Goal: Task Accomplishment & Management: Use online tool/utility

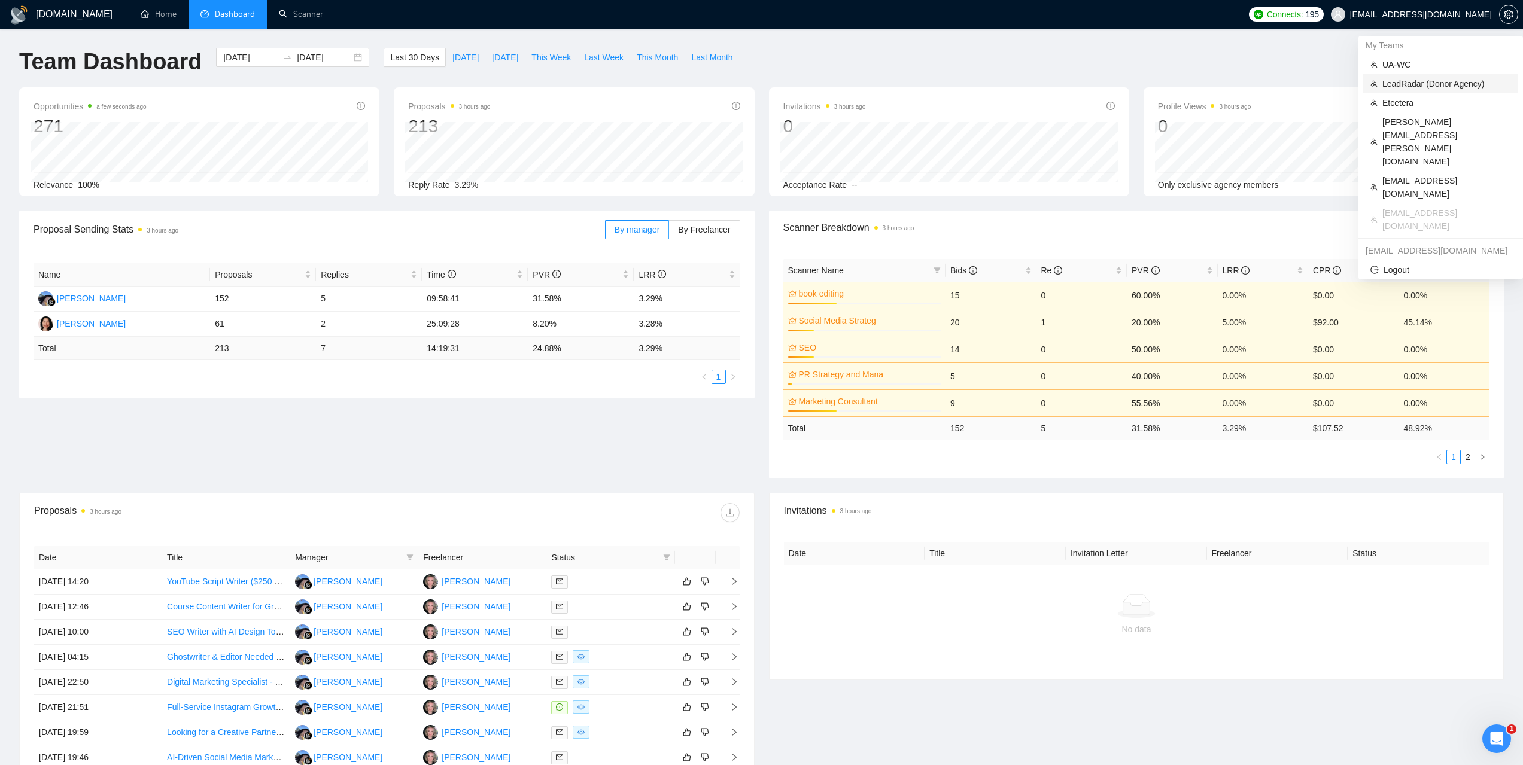
click at [1414, 81] on span "LeadRadar (Donor Agency)" at bounding box center [1446, 83] width 129 height 13
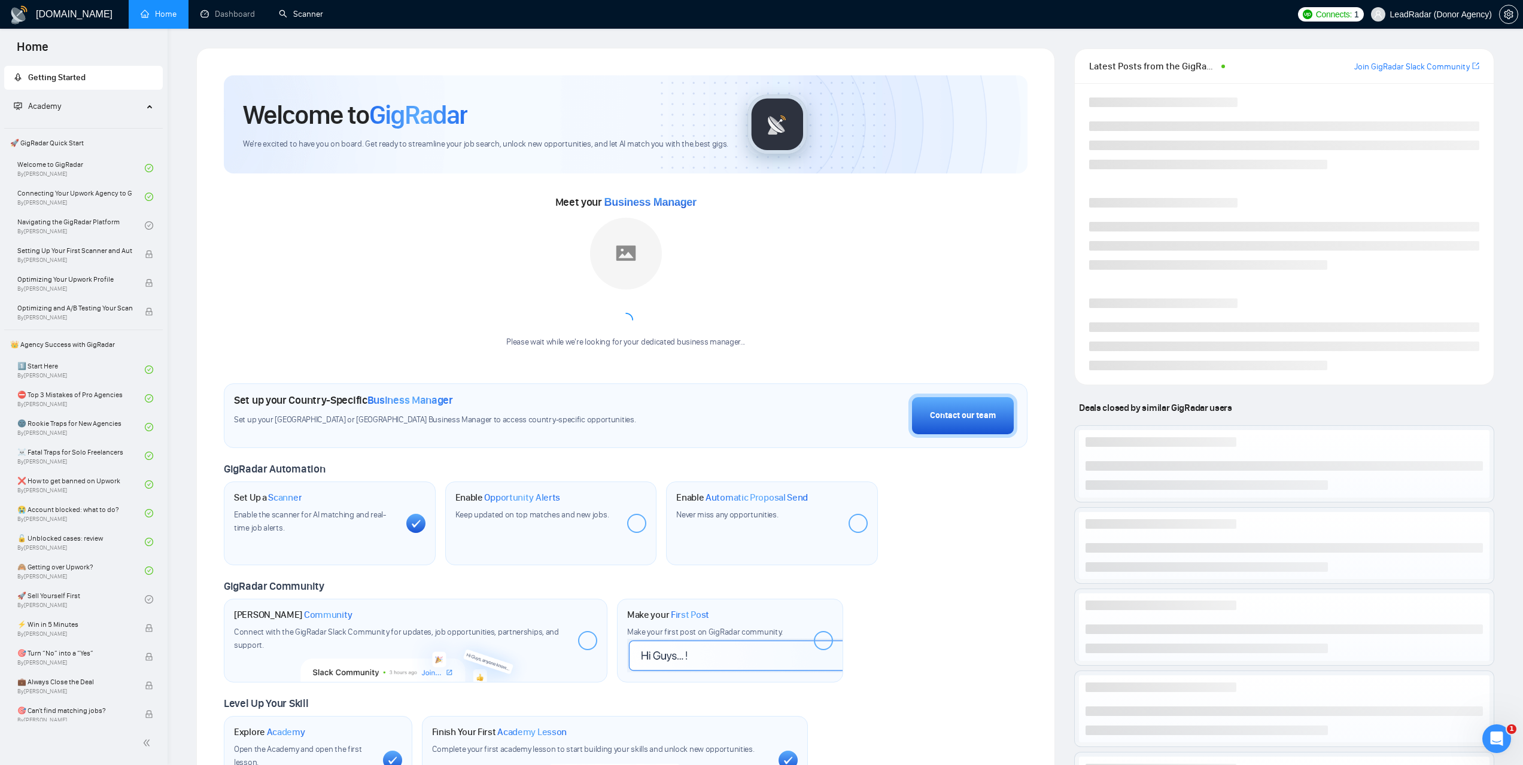
click at [319, 19] on link "Scanner" at bounding box center [301, 14] width 44 height 10
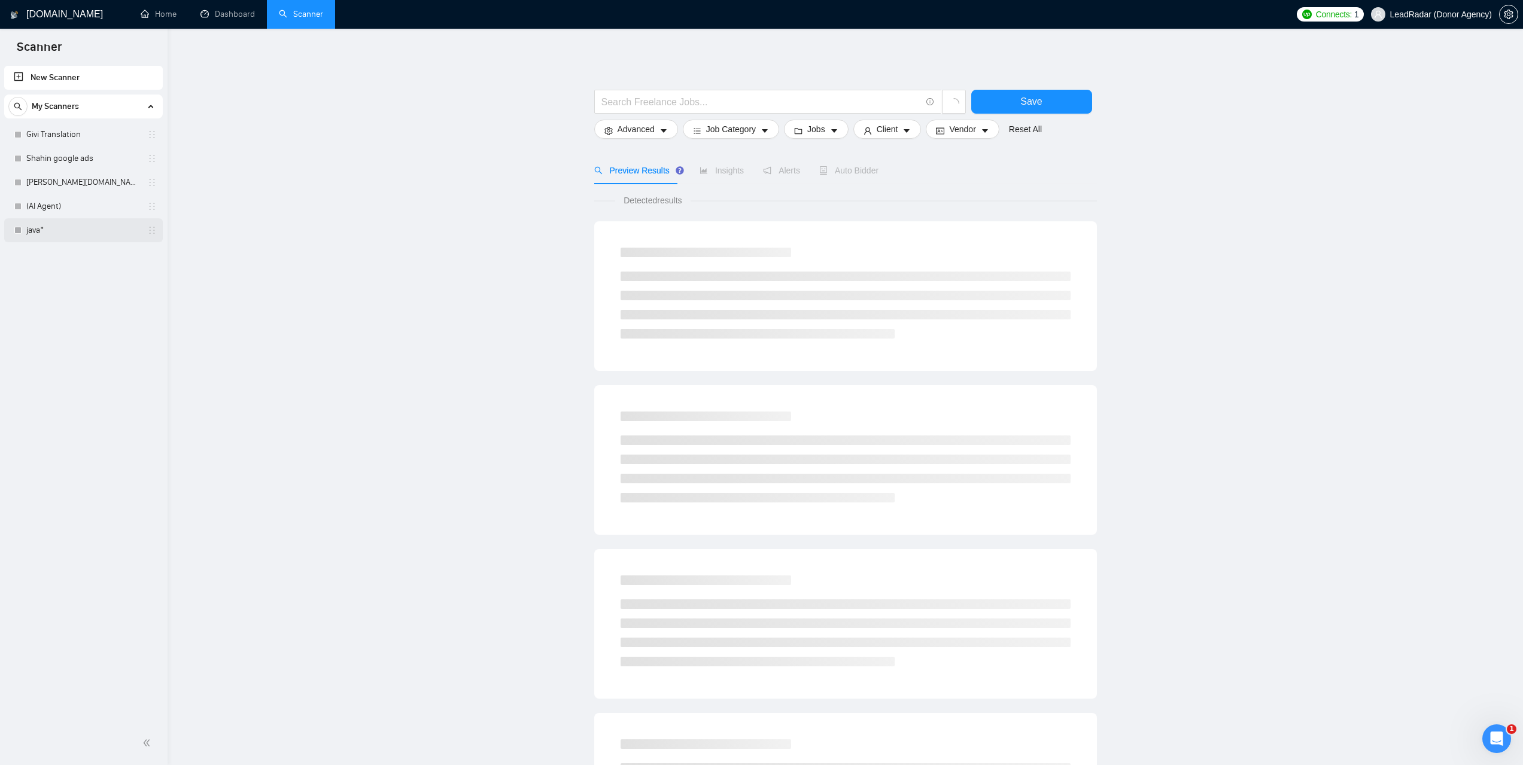
click at [66, 231] on link "java*" at bounding box center [83, 230] width 114 height 24
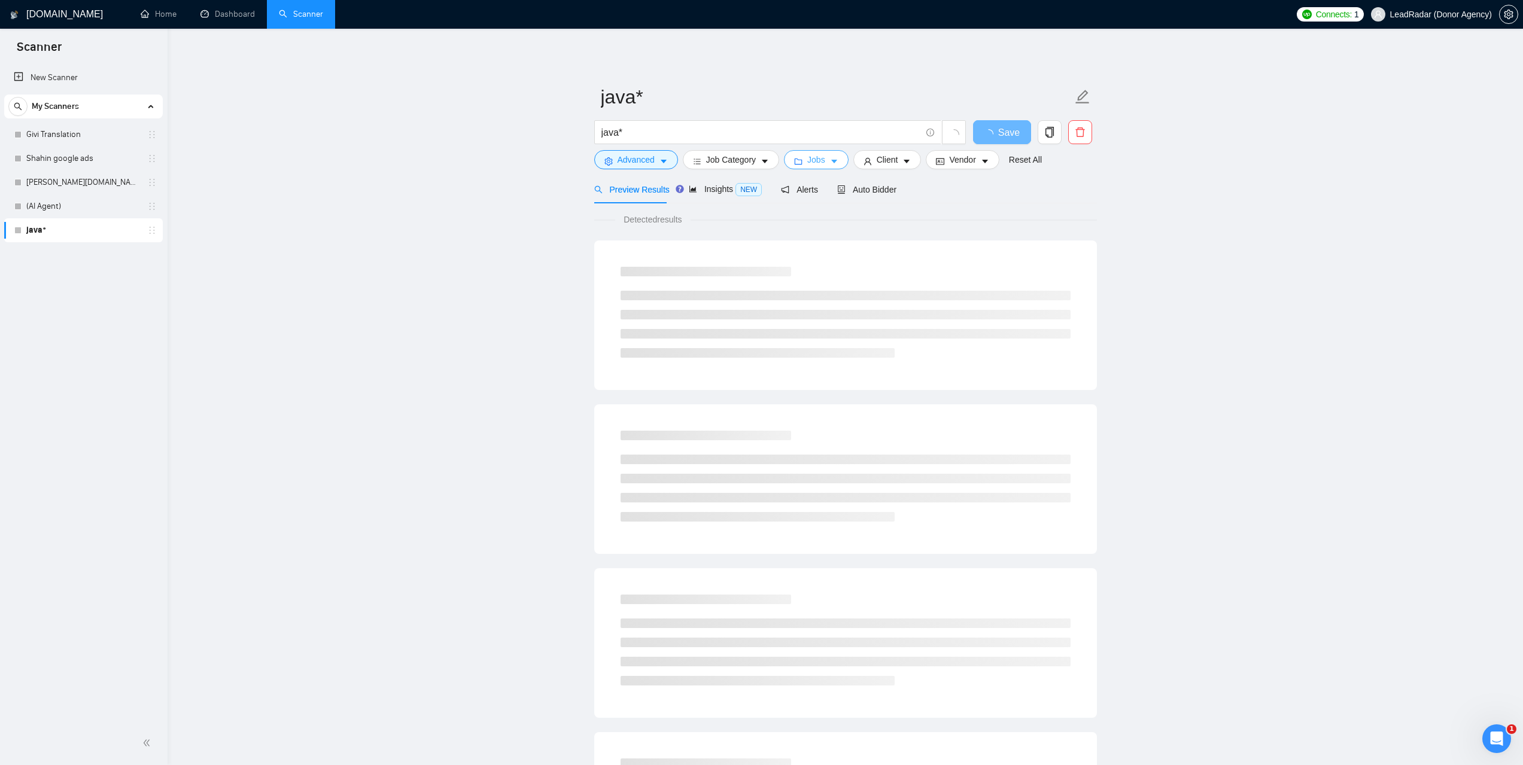
click at [835, 162] on icon "caret-down" at bounding box center [834, 161] width 8 height 8
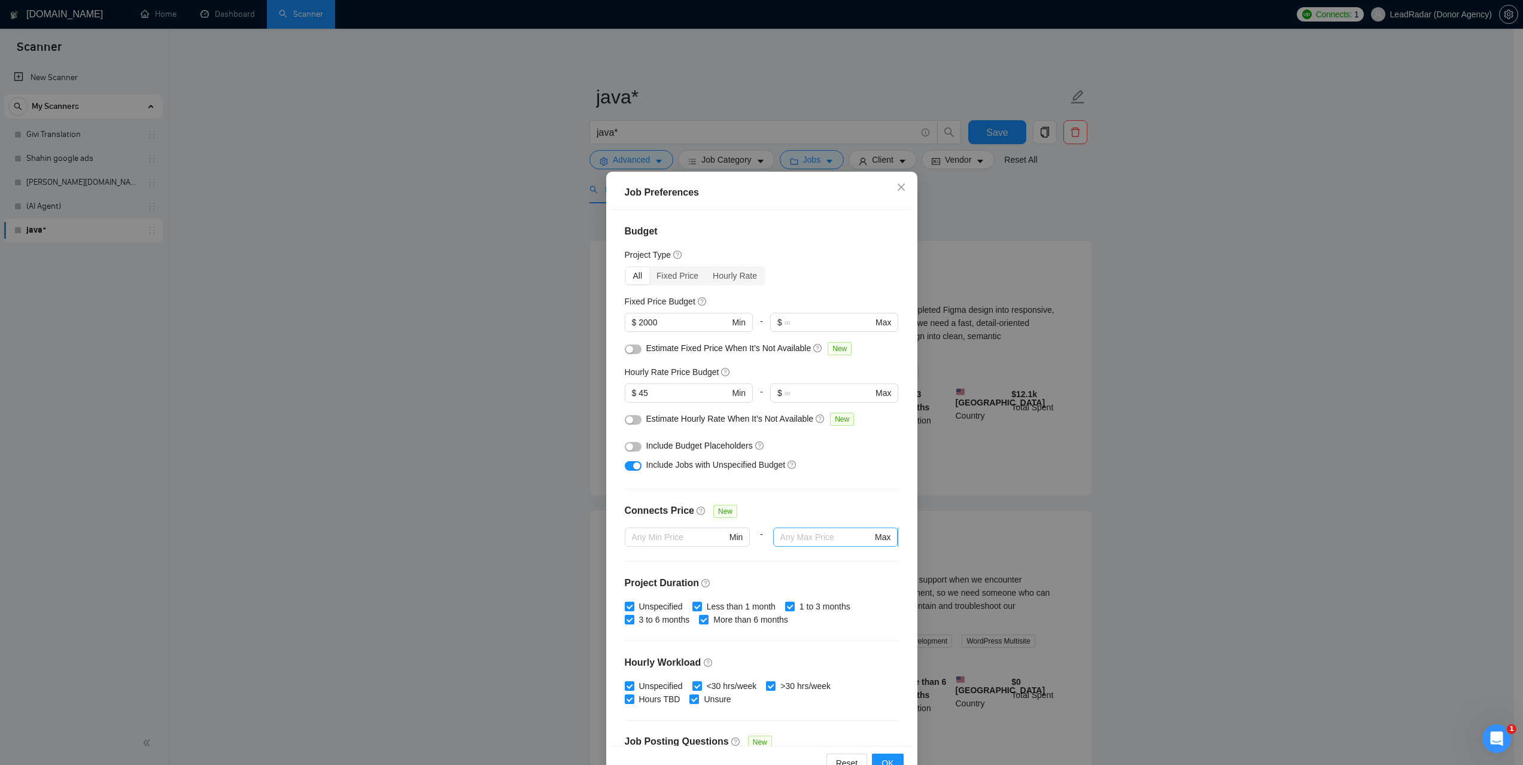
click at [809, 534] on input "text" at bounding box center [826, 537] width 92 height 13
click at [864, 478] on div "Budget Project Type All Fixed Price Hourly Rate Fixed Price Budget $ 2000 Min -…" at bounding box center [761, 477] width 303 height 535
click at [903, 184] on span "Close" at bounding box center [901, 188] width 32 height 32
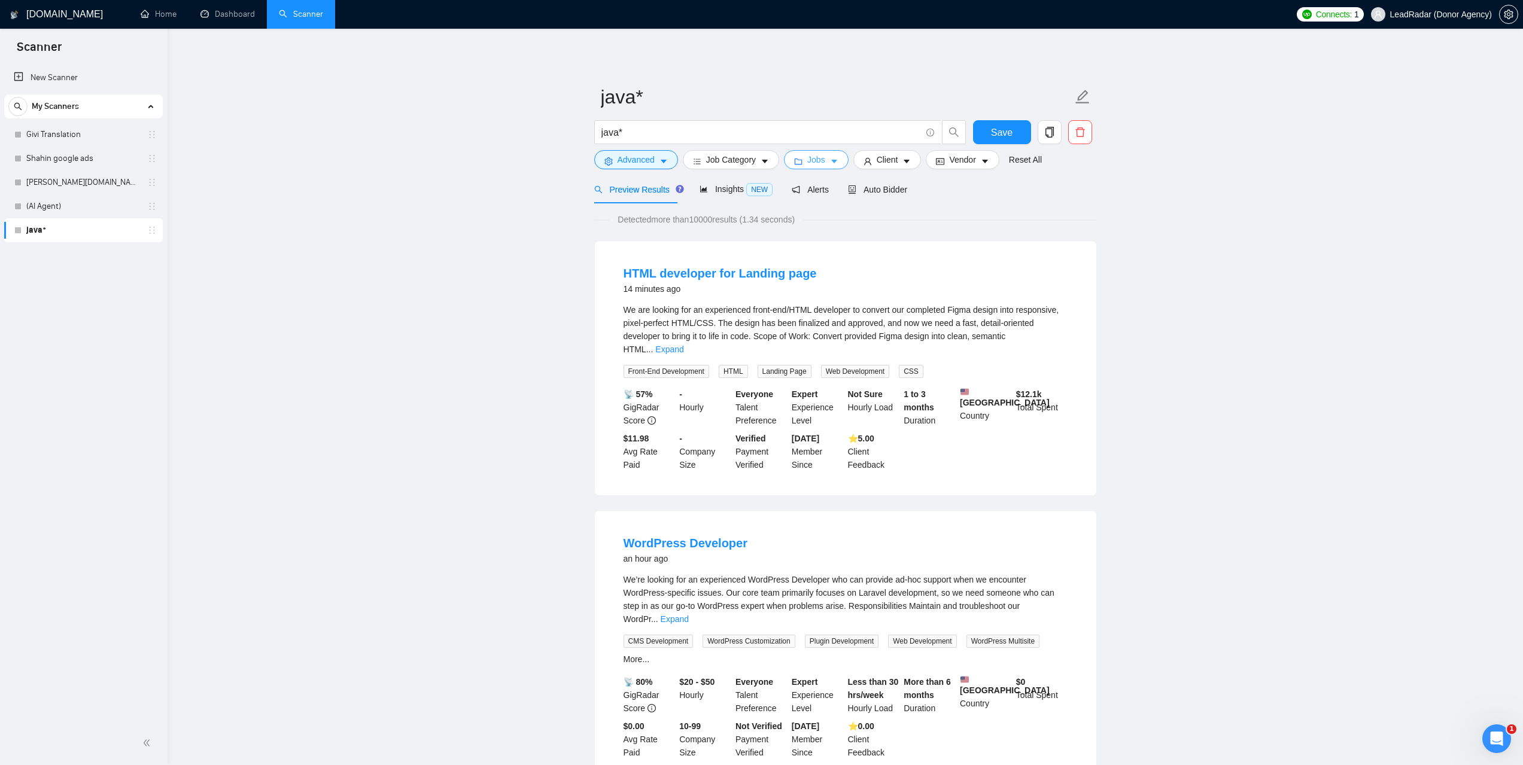
click at [820, 163] on span "Jobs" at bounding box center [816, 159] width 18 height 13
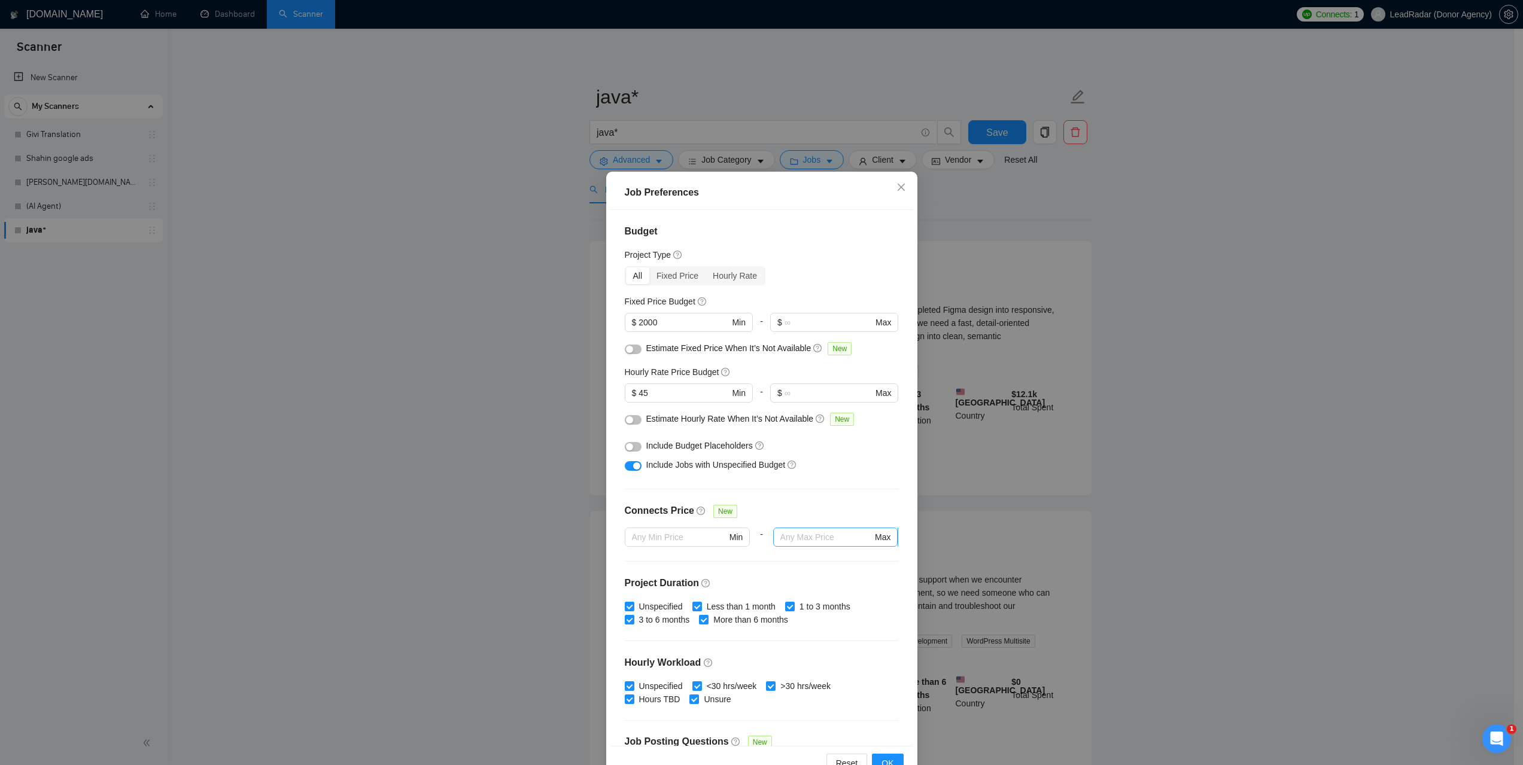
click at [819, 535] on input "text" at bounding box center [826, 537] width 92 height 13
click at [1359, 491] on div "Job Preferences Budget Project Type All Fixed Price Hourly Rate Fixed Price Bud…" at bounding box center [761, 382] width 1523 height 765
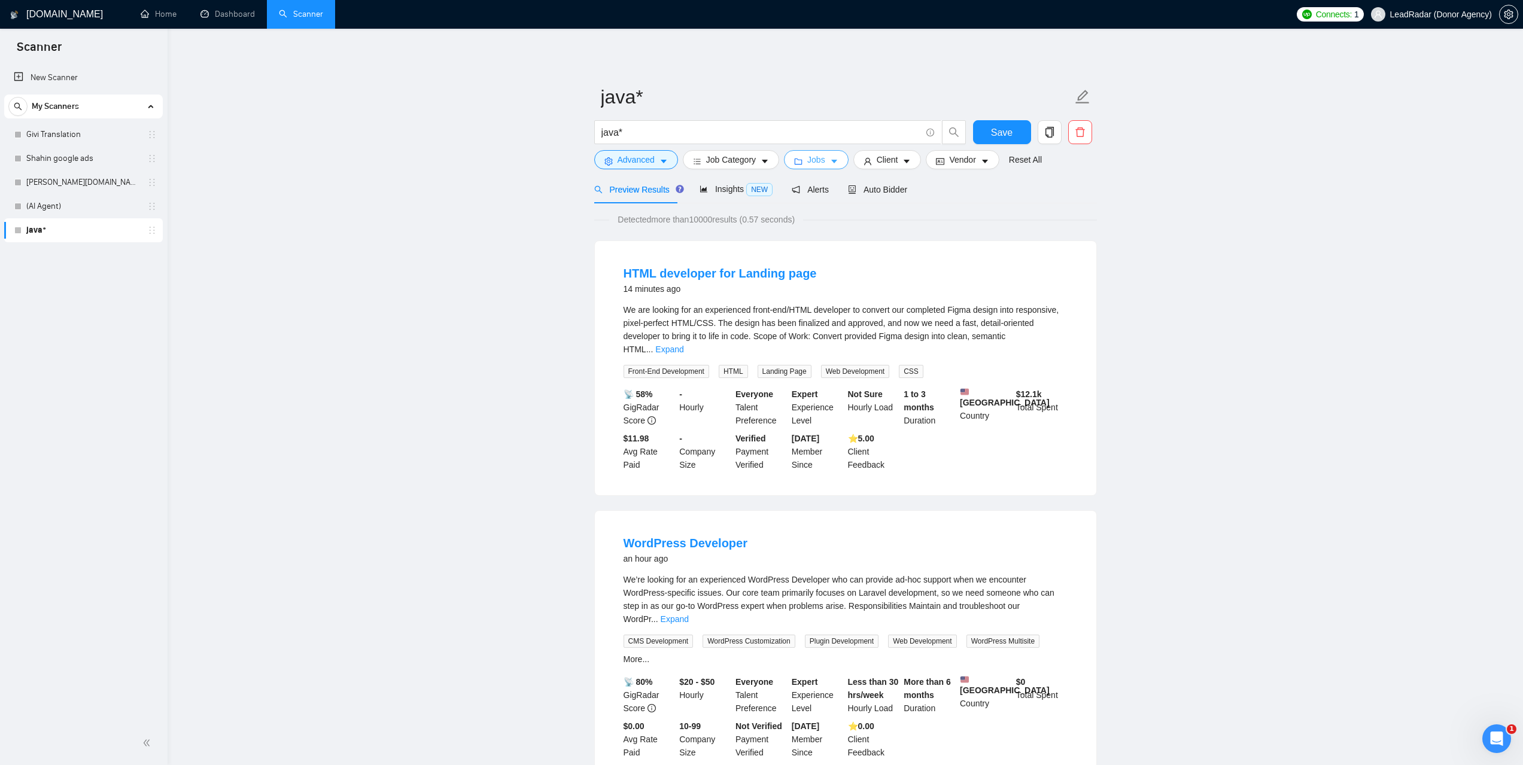
click at [823, 160] on button "Jobs" at bounding box center [816, 159] width 65 height 19
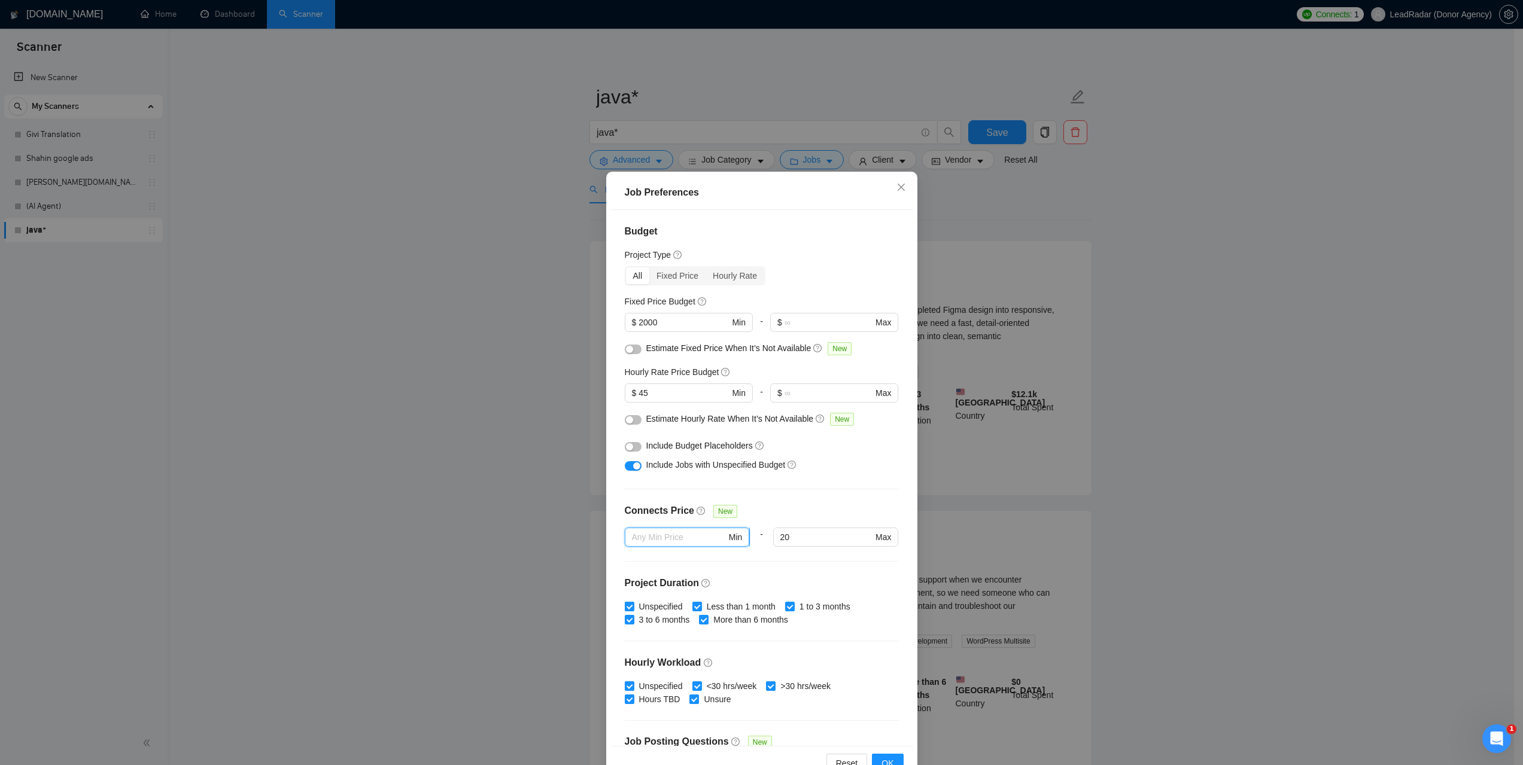
click at [674, 537] on input "text" at bounding box center [679, 537] width 95 height 13
click at [799, 535] on input "20" at bounding box center [826, 537] width 92 height 13
drag, startPoint x: 790, startPoint y: 537, endPoint x: 769, endPoint y: 540, distance: 20.6
click at [773, 539] on span "20 Max" at bounding box center [835, 537] width 125 height 19
click at [1243, 473] on div "Job Preferences Budget Project Type All Fixed Price Hourly Rate Fixed Price Bud…" at bounding box center [761, 382] width 1523 height 765
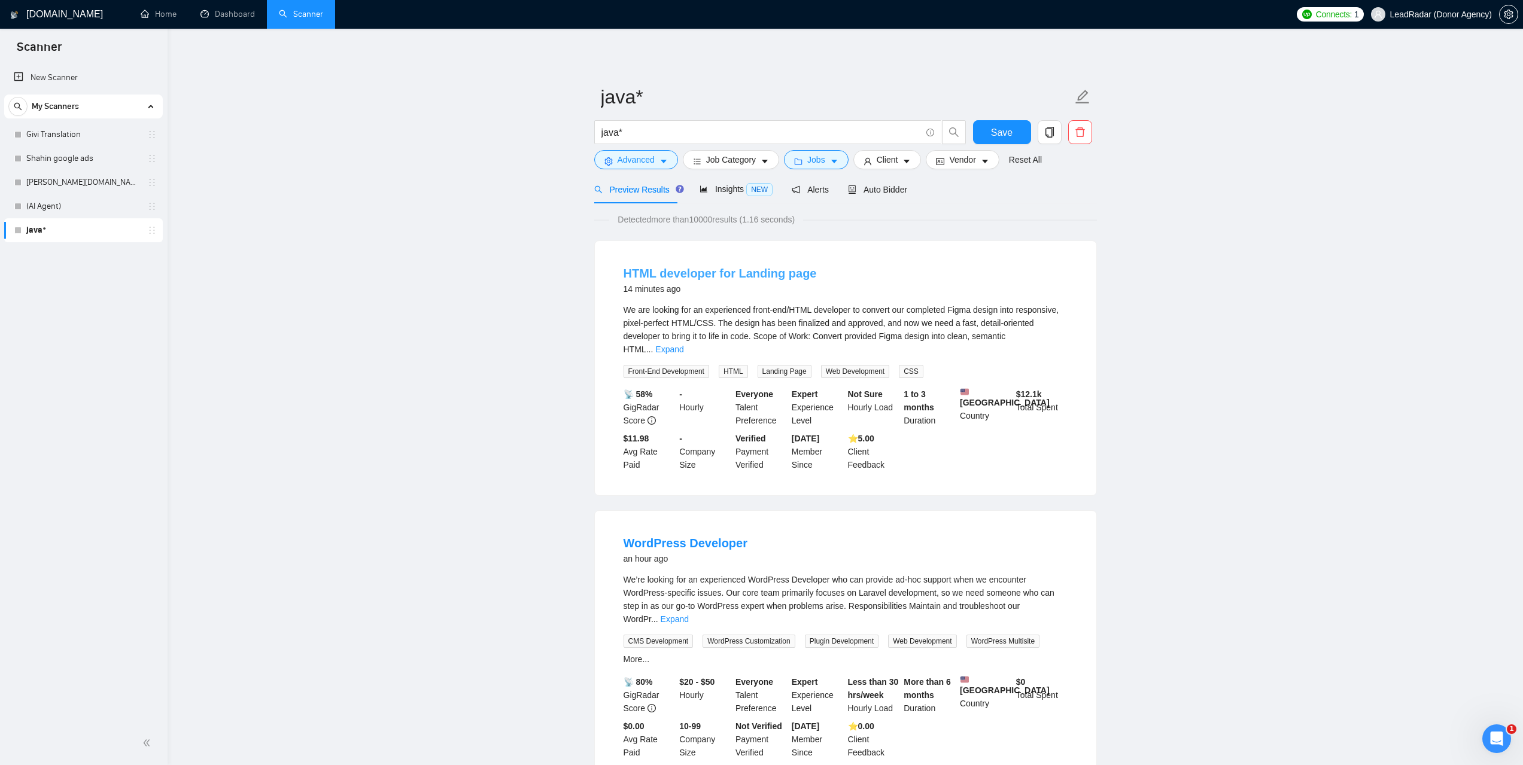
click at [695, 272] on link "HTML developer for Landing page" at bounding box center [719, 273] width 193 height 13
click at [820, 164] on span "Jobs" at bounding box center [816, 159] width 18 height 13
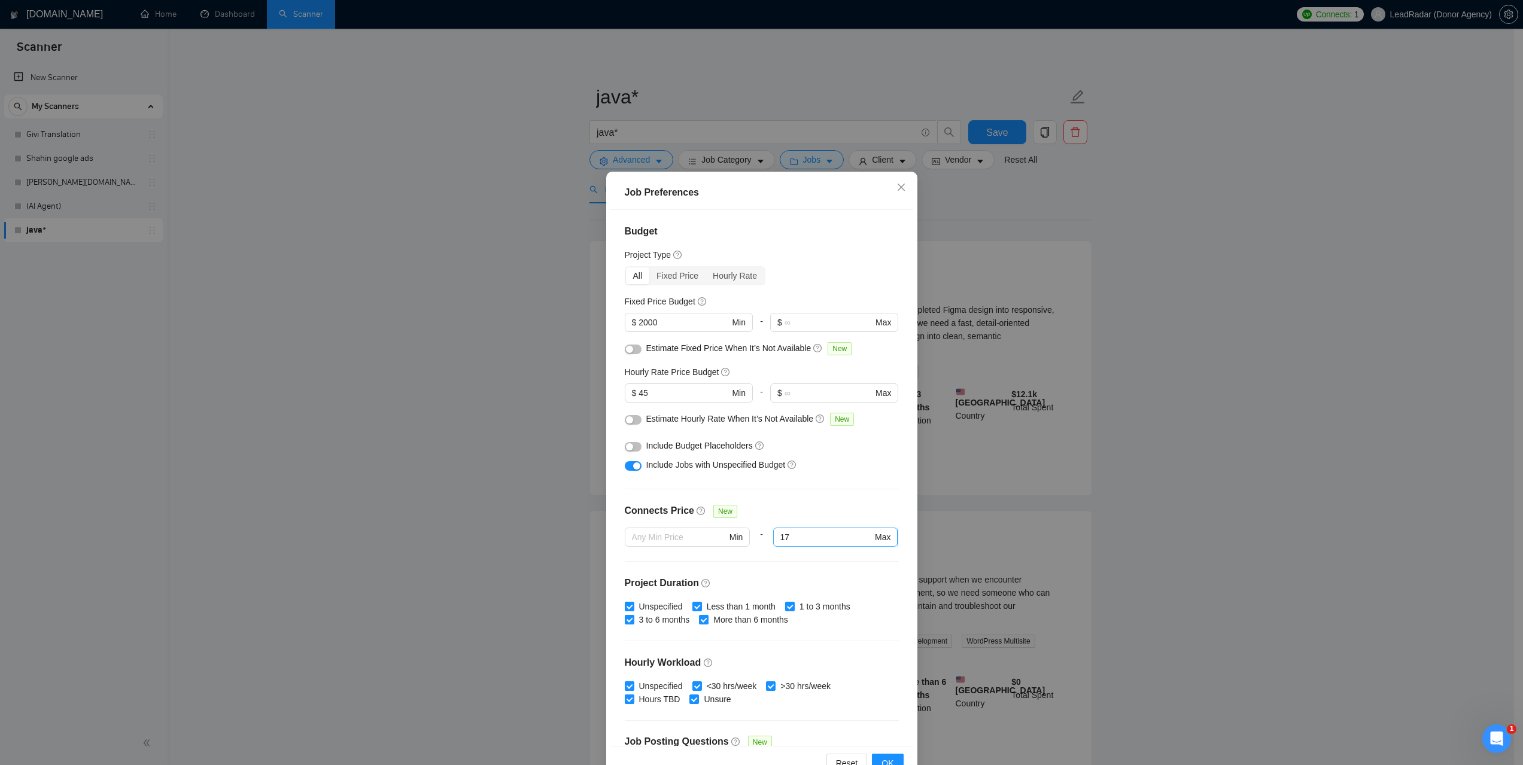
click at [819, 537] on input "17" at bounding box center [826, 537] width 92 height 13
click at [1240, 477] on div "Job Preferences Budget Project Type All Fixed Price Hourly Rate Fixed Price Bud…" at bounding box center [761, 382] width 1523 height 765
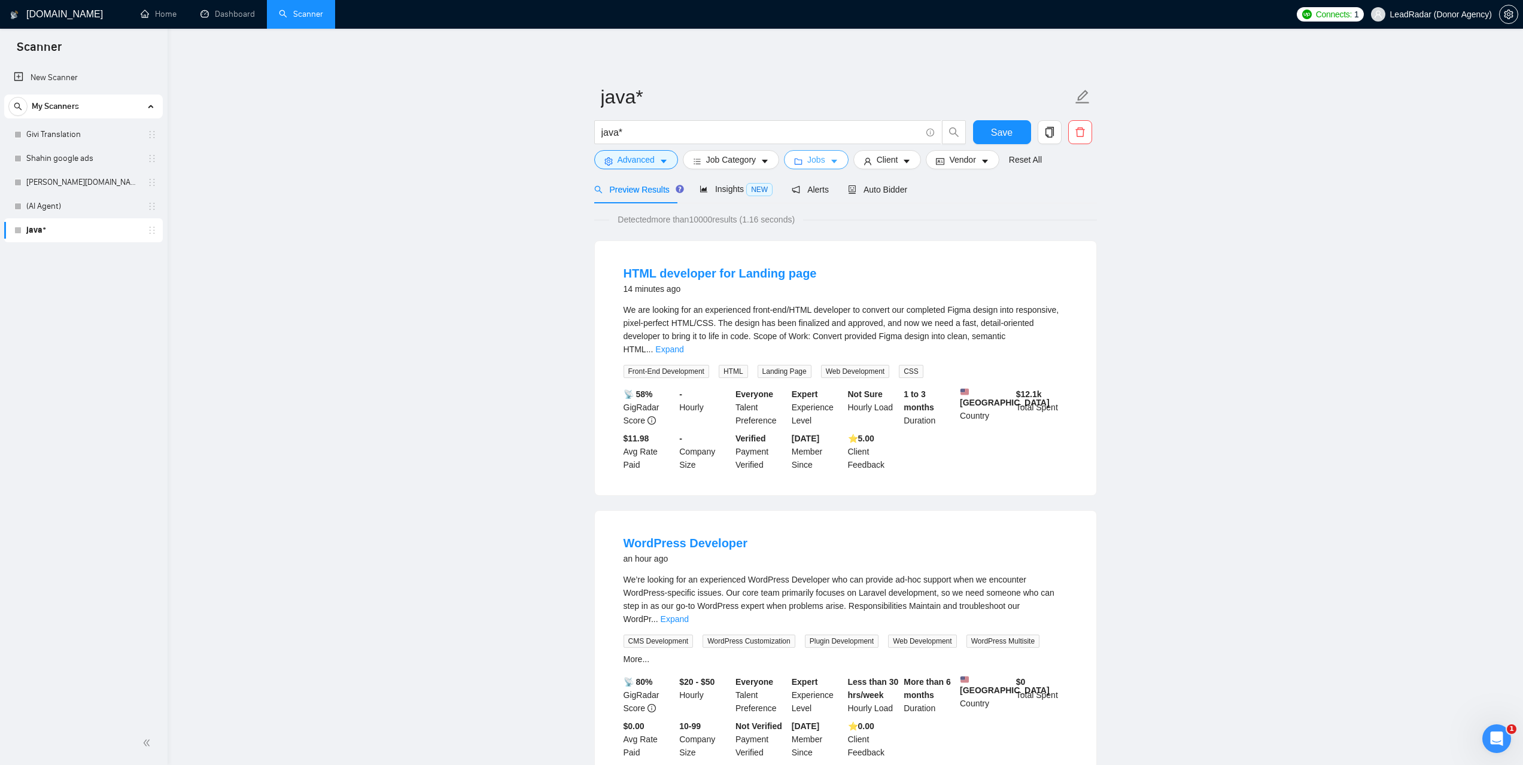
click at [820, 162] on span "Jobs" at bounding box center [816, 159] width 18 height 13
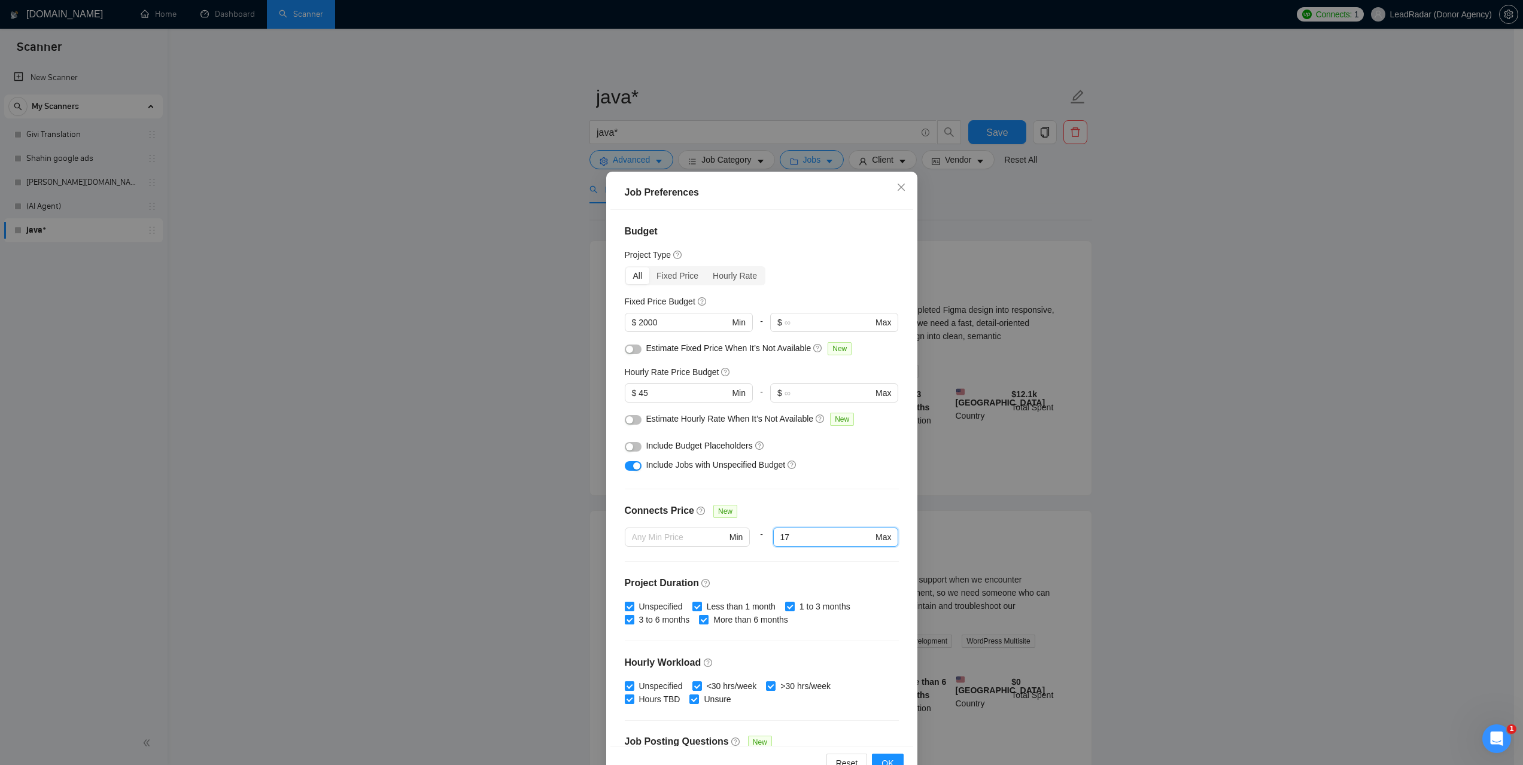
drag, startPoint x: 813, startPoint y: 541, endPoint x: 754, endPoint y: 540, distance: 59.2
click at [754, 540] on div "Min - 17 17 Max" at bounding box center [762, 545] width 274 height 34
click at [1282, 512] on div "Job Preferences Budget Project Type All Fixed Price Hourly Rate Fixed Price Bud…" at bounding box center [761, 382] width 1523 height 765
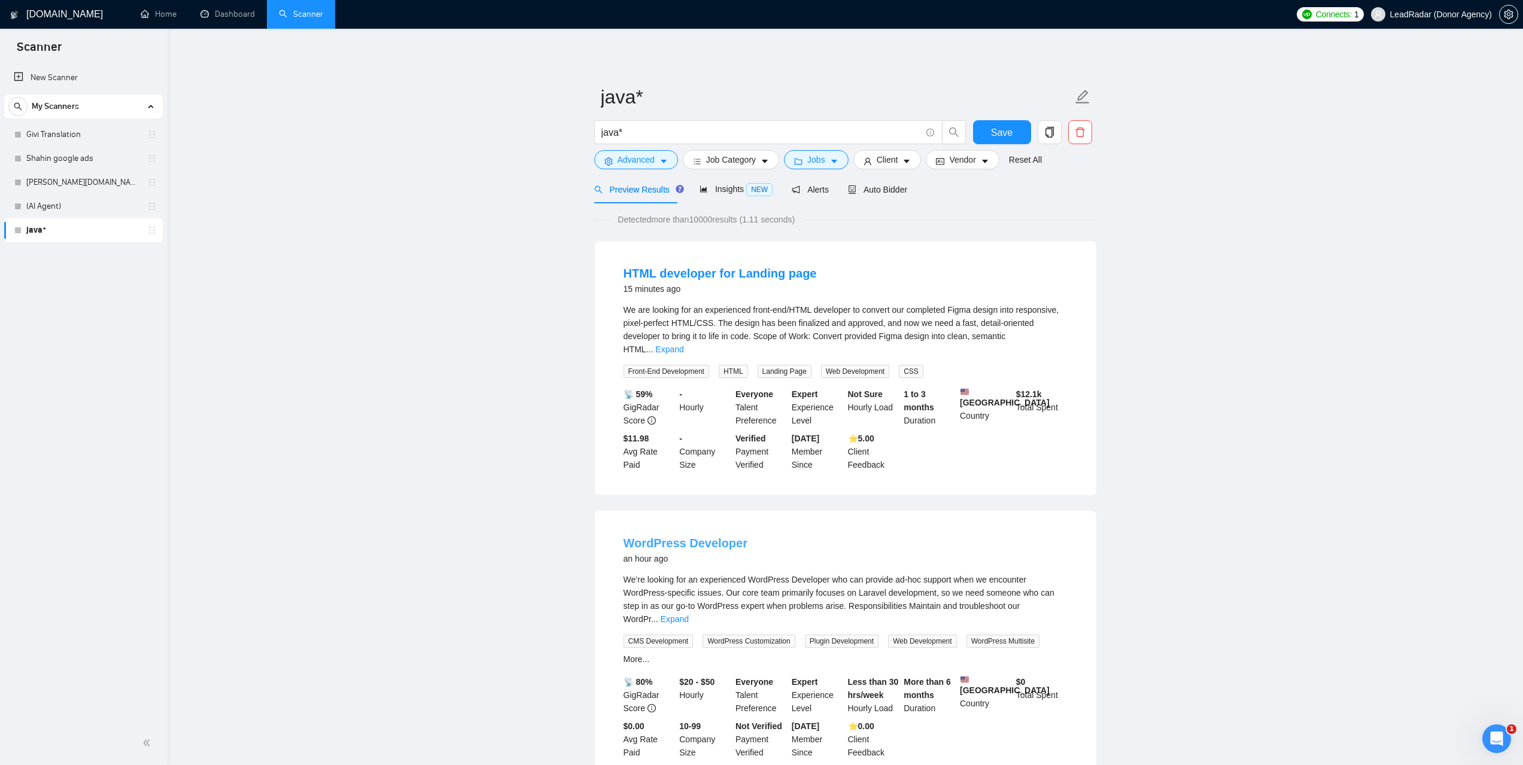
click at [701, 538] on link "WordPress Developer" at bounding box center [685, 543] width 124 height 13
click at [824, 160] on button "Jobs" at bounding box center [816, 159] width 65 height 19
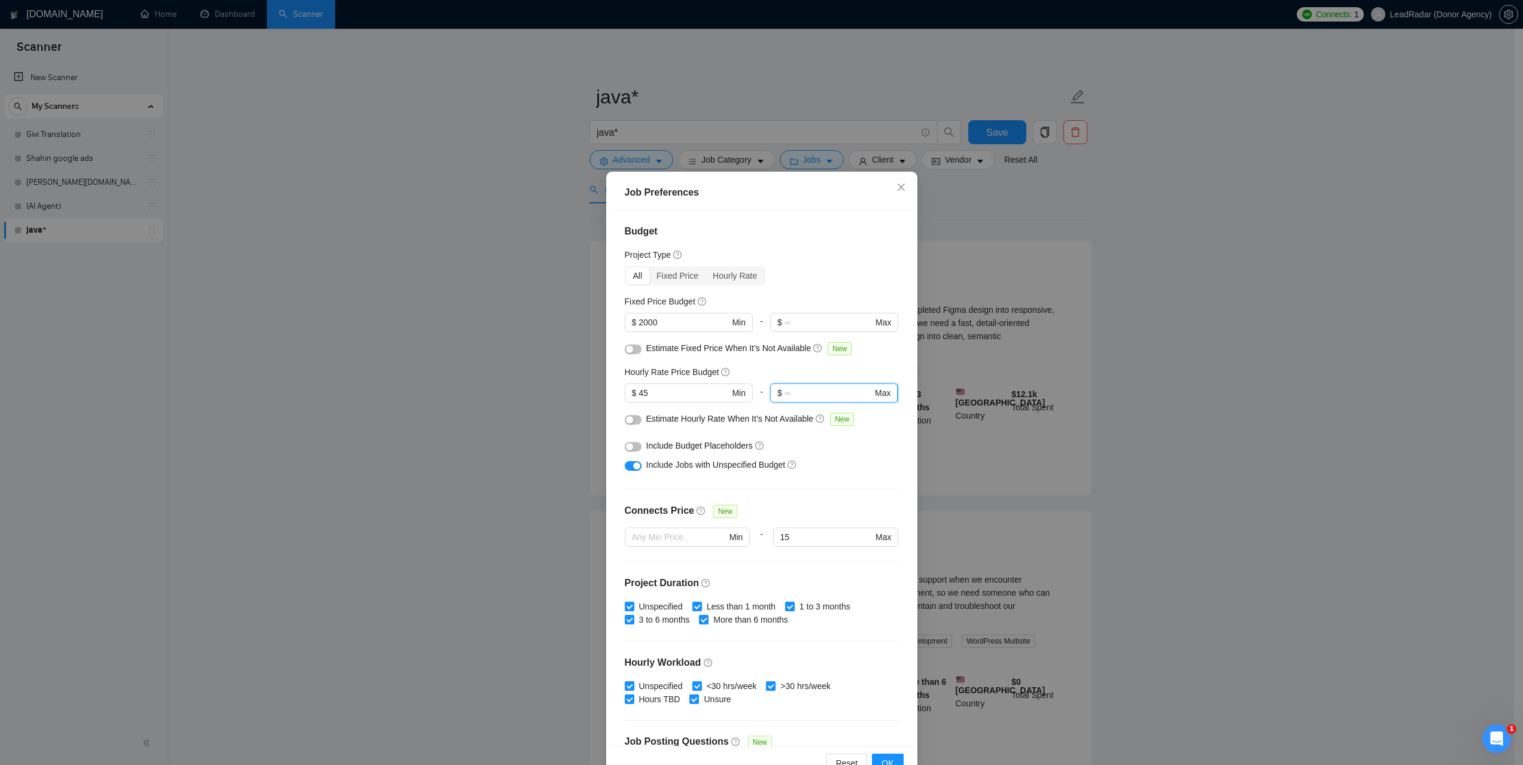
drag, startPoint x: 797, startPoint y: 395, endPoint x: 795, endPoint y: 403, distance: 8.7
click at [796, 395] on input "text" at bounding box center [828, 392] width 88 height 13
drag, startPoint x: 793, startPoint y: 535, endPoint x: 755, endPoint y: 543, distance: 39.0
click at [755, 543] on div "Min - 15 15 Max" at bounding box center [762, 545] width 274 height 34
type input "10"
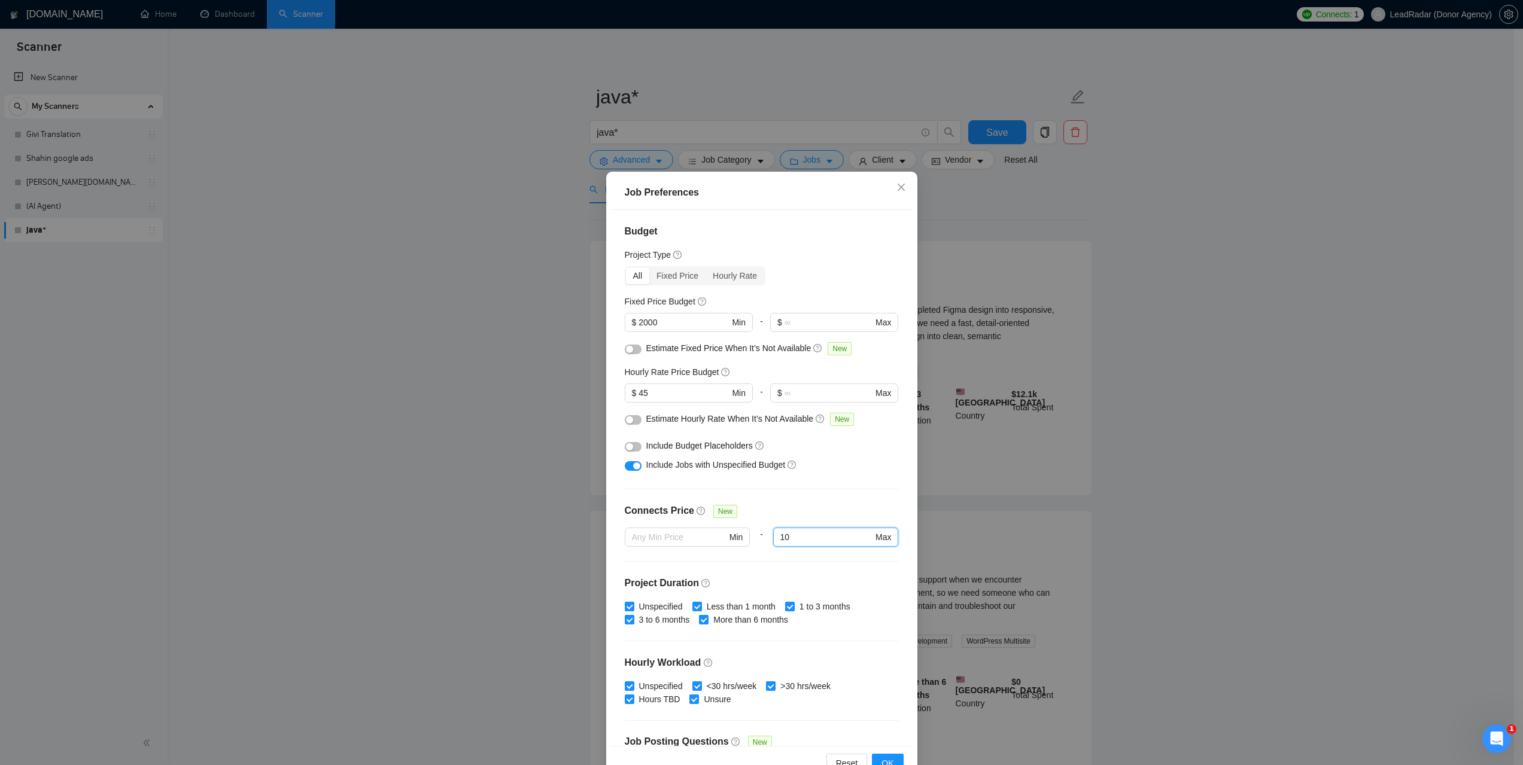
click at [1162, 492] on div "Job Preferences Budget Project Type All Fixed Price Hourly Rate Fixed Price Bud…" at bounding box center [761, 382] width 1523 height 765
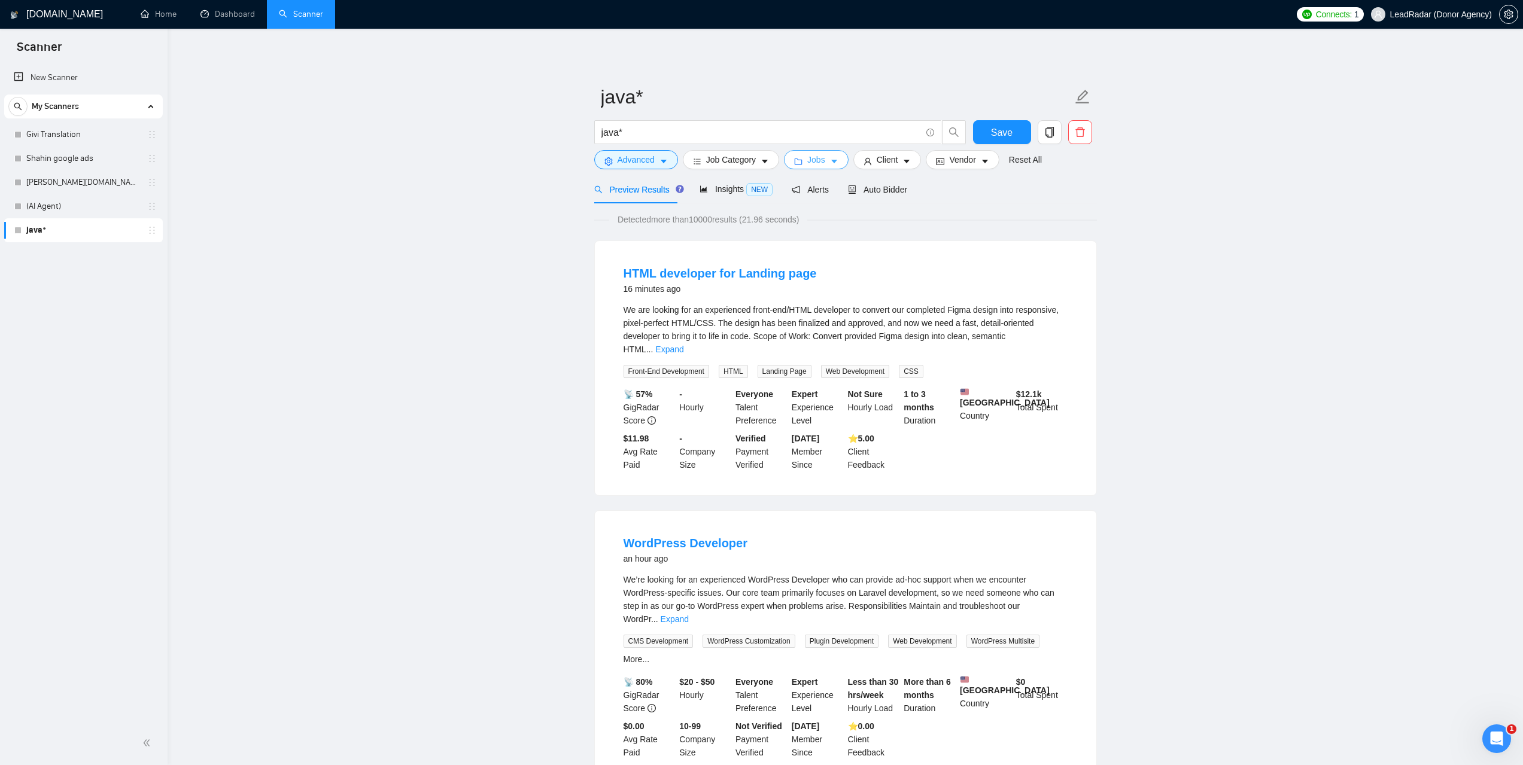
click at [824, 158] on button "Jobs" at bounding box center [816, 159] width 65 height 19
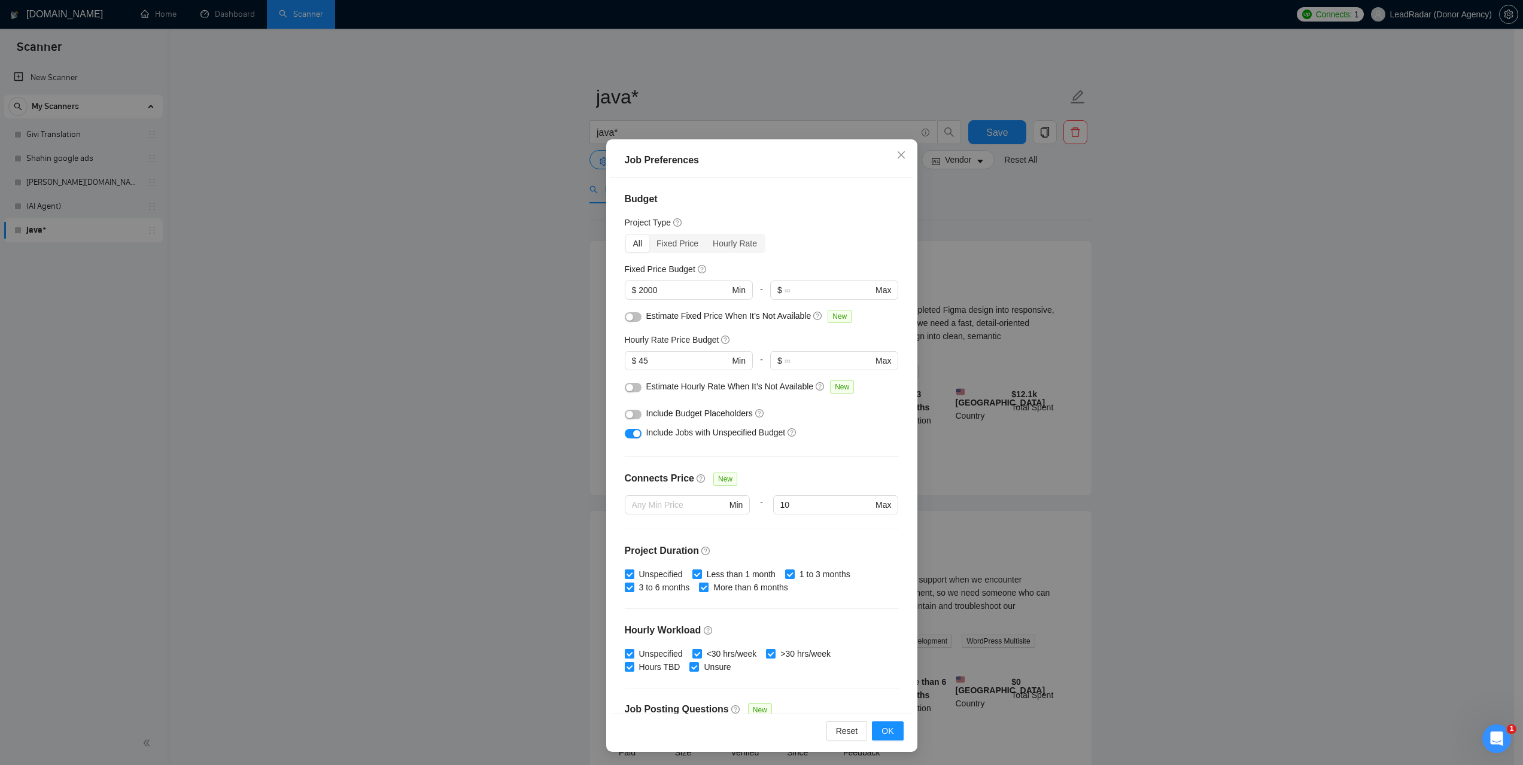
scroll to position [34, 0]
click at [841, 501] on input "10" at bounding box center [826, 503] width 92 height 13
click at [876, 501] on span "Max" at bounding box center [883, 503] width 16 height 13
drag, startPoint x: 792, startPoint y: 504, endPoint x: 745, endPoint y: 510, distance: 47.6
click at [745, 510] on div "Min - 10 10 Max" at bounding box center [762, 511] width 274 height 34
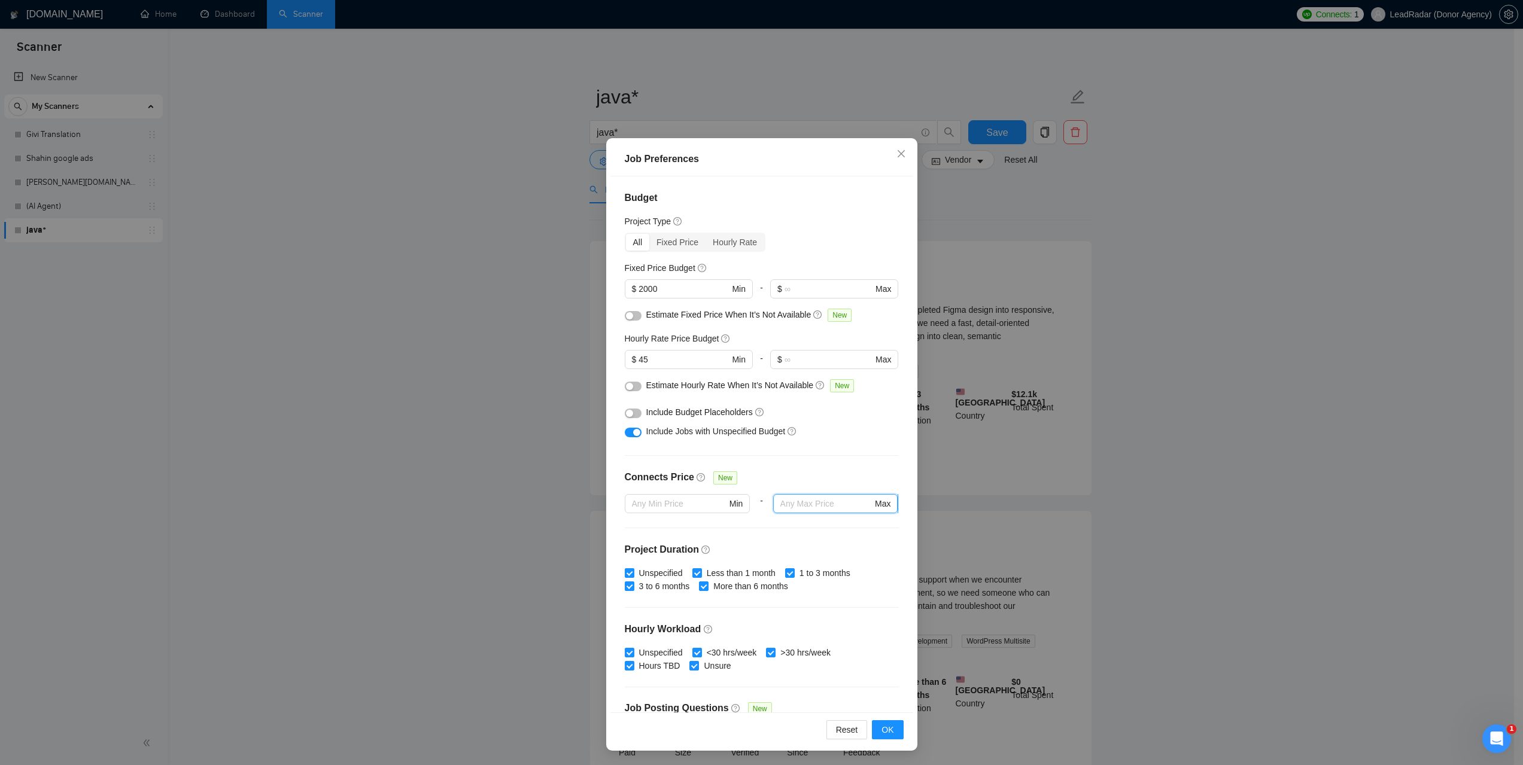
click at [795, 503] on input "text" at bounding box center [826, 503] width 92 height 13
type input "0"
click at [884, 723] on span "OK" at bounding box center [887, 729] width 12 height 13
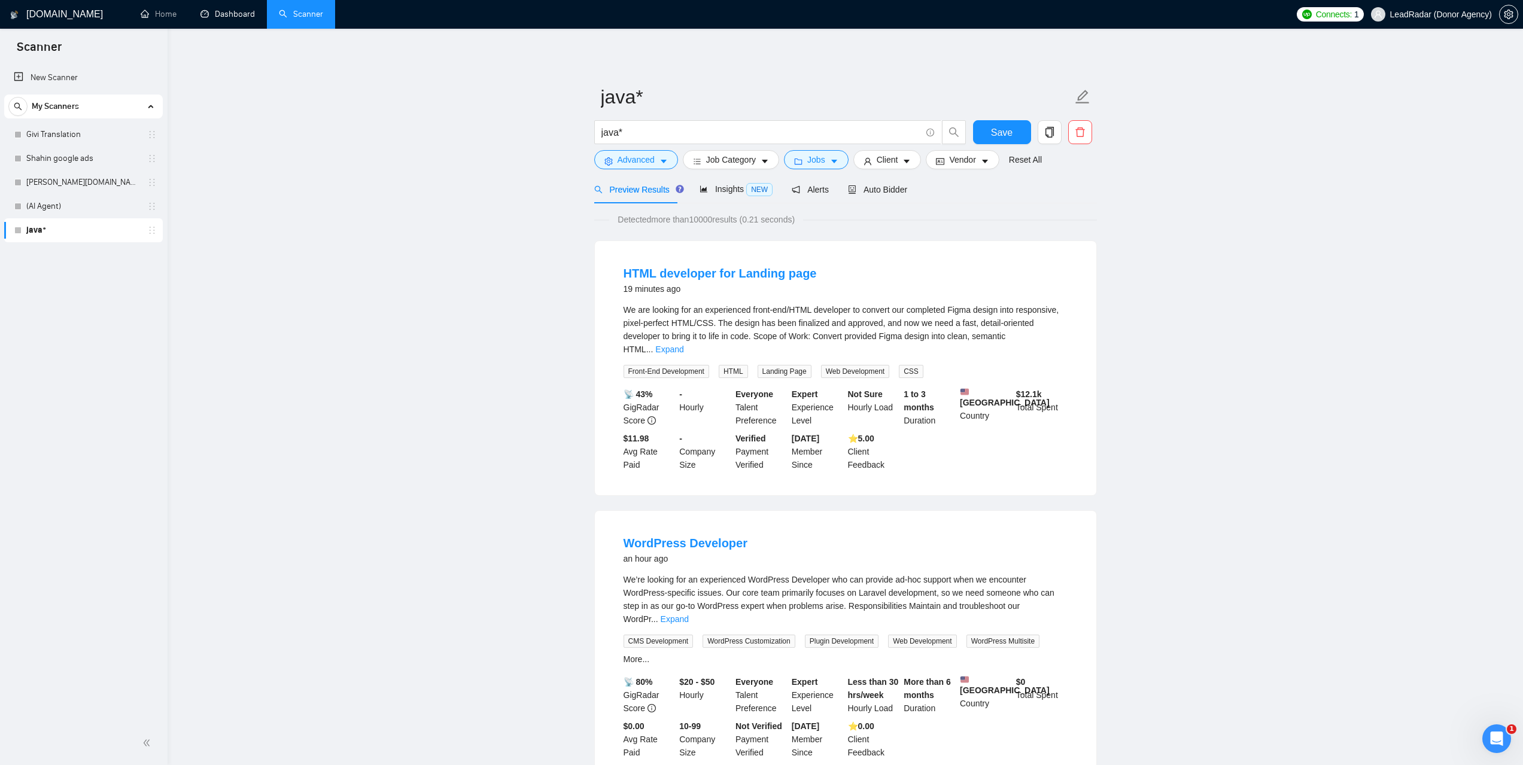
drag, startPoint x: 226, startPoint y: 13, endPoint x: 802, endPoint y: 50, distance: 577.4
click at [226, 13] on link "Dashboard" at bounding box center [227, 14] width 54 height 10
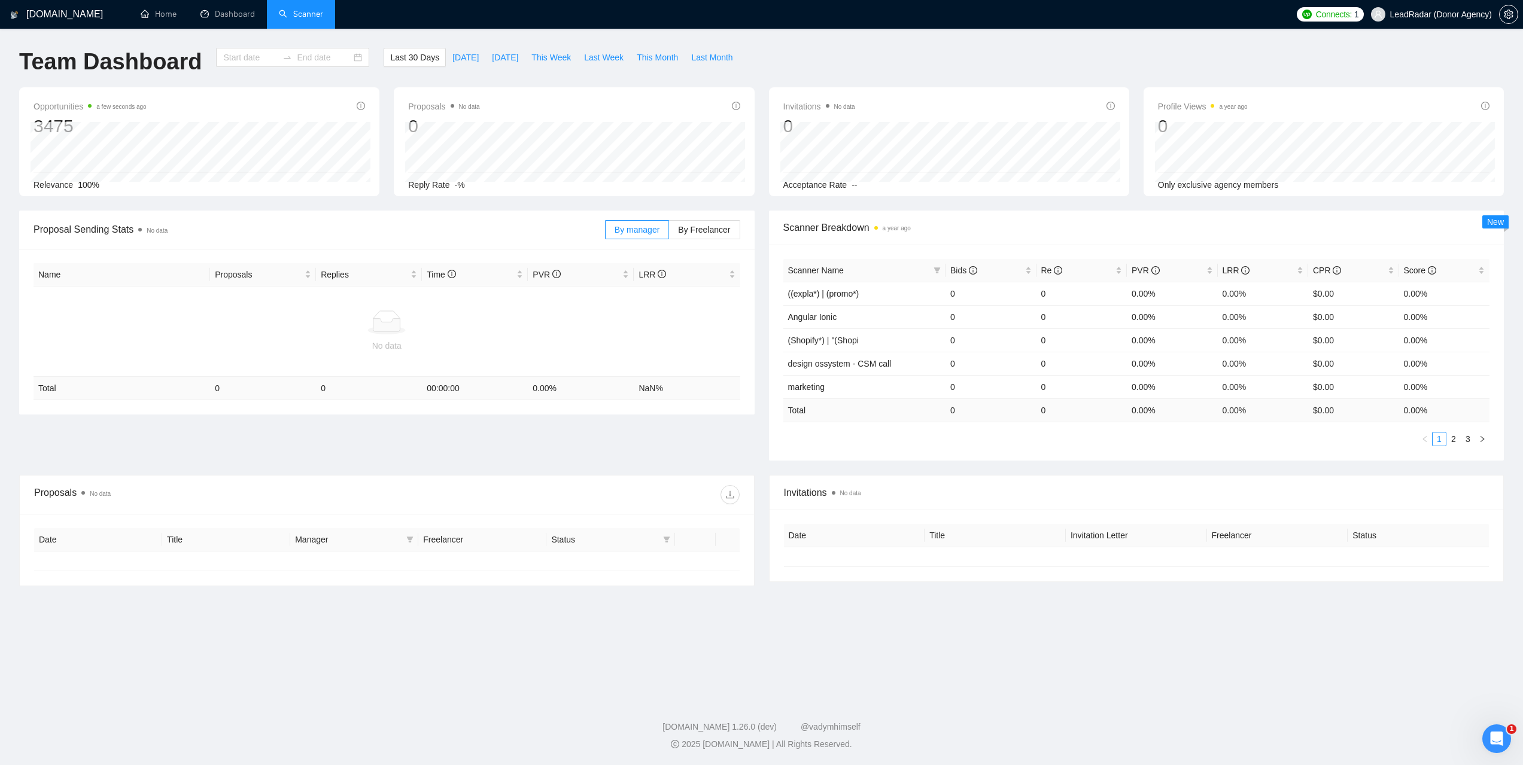
type input "[DATE]"
